Goal: Transaction & Acquisition: Register for event/course

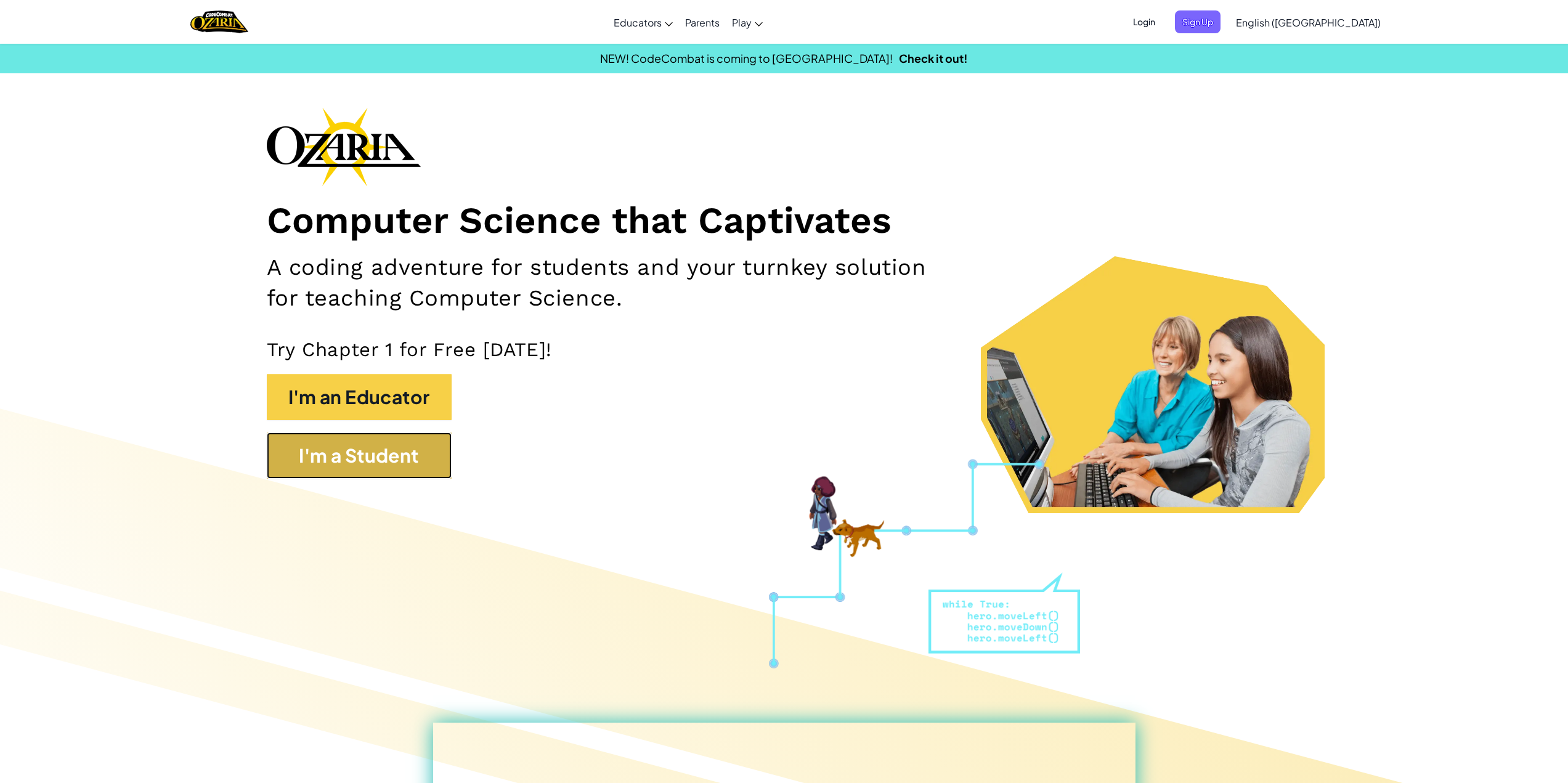
click at [383, 472] on button "I'm a Student" at bounding box center [359, 455] width 185 height 46
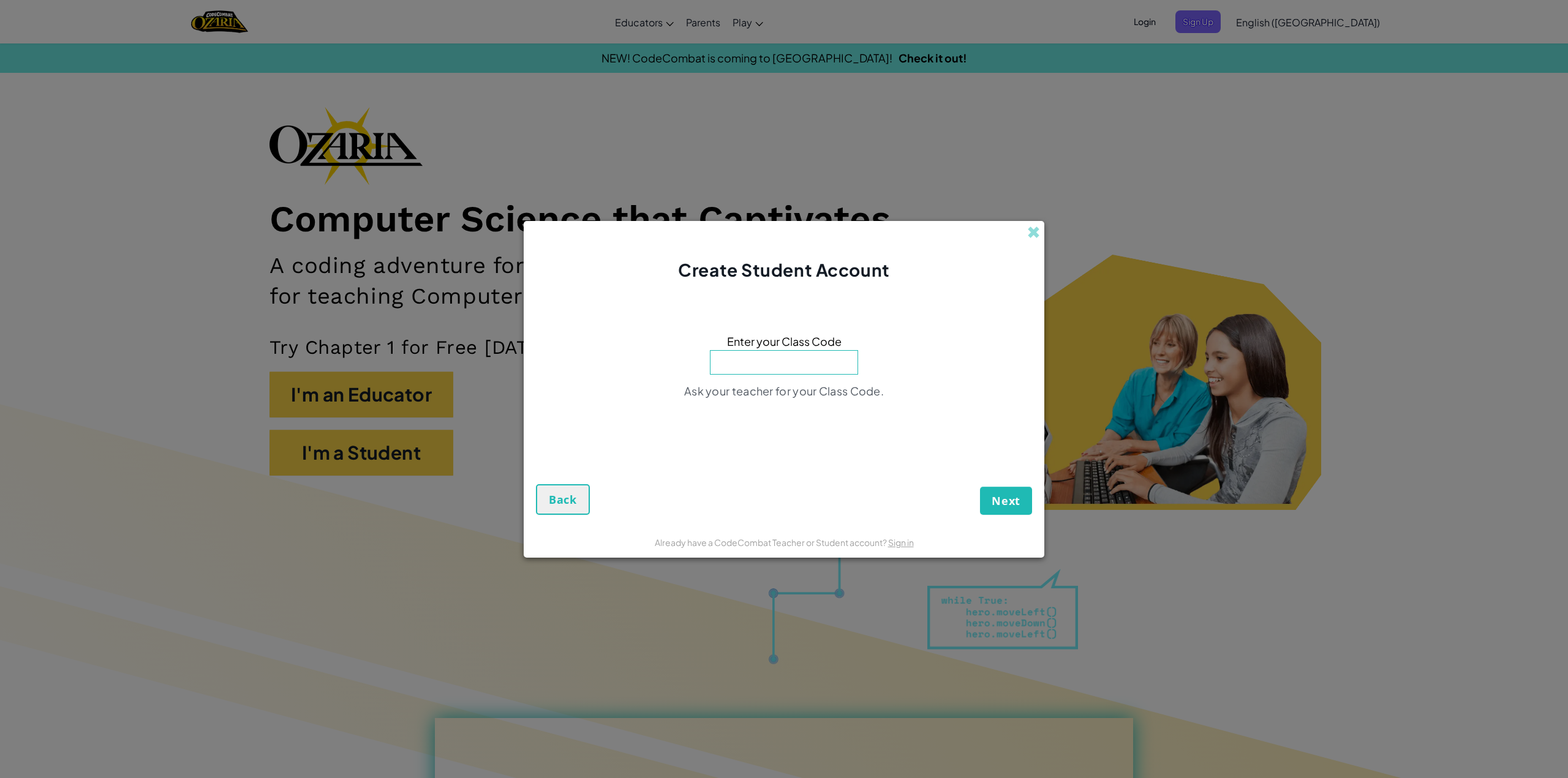
click at [785, 363] on input at bounding box center [784, 362] width 148 height 24
type input "SoftReadyEnemy"
click at [995, 495] on span "Next" at bounding box center [1006, 501] width 29 height 15
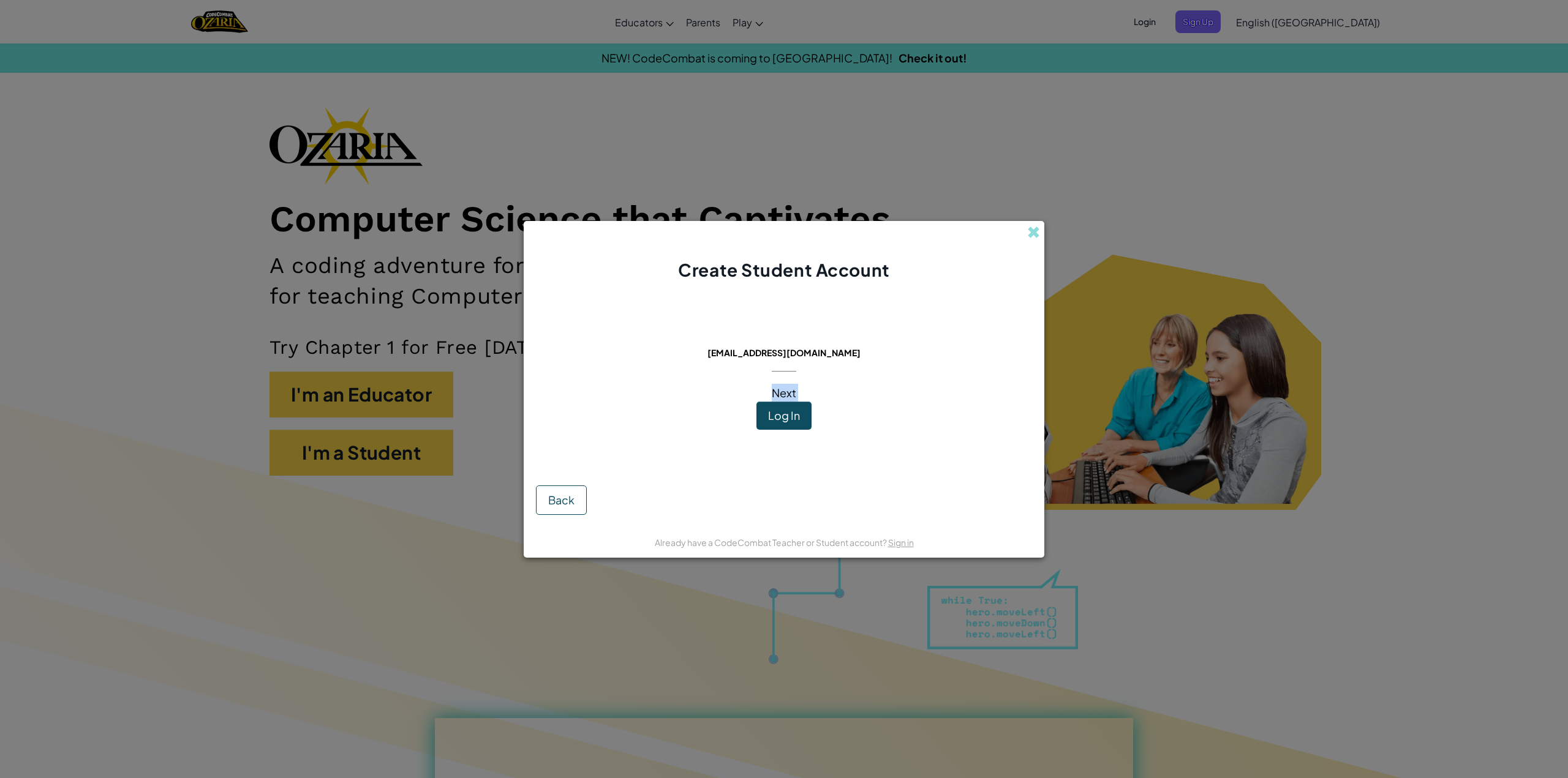
click at [772, 402] on div "This email is already in use: [EMAIL_ADDRESS][DOMAIN_NAME] Next Log In" at bounding box center [784, 379] width 174 height 170
click at [772, 402] on button "Log In" at bounding box center [784, 415] width 55 height 28
